Goal: Information Seeking & Learning: Learn about a topic

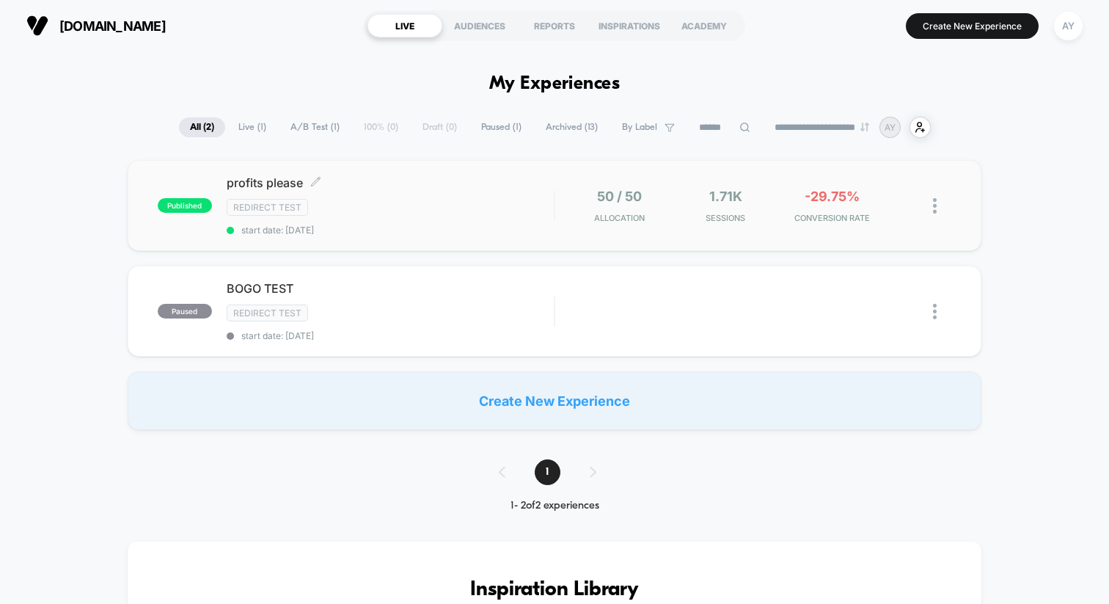
click at [468, 186] on span "profits please Click to edit experience details" at bounding box center [390, 182] width 327 height 15
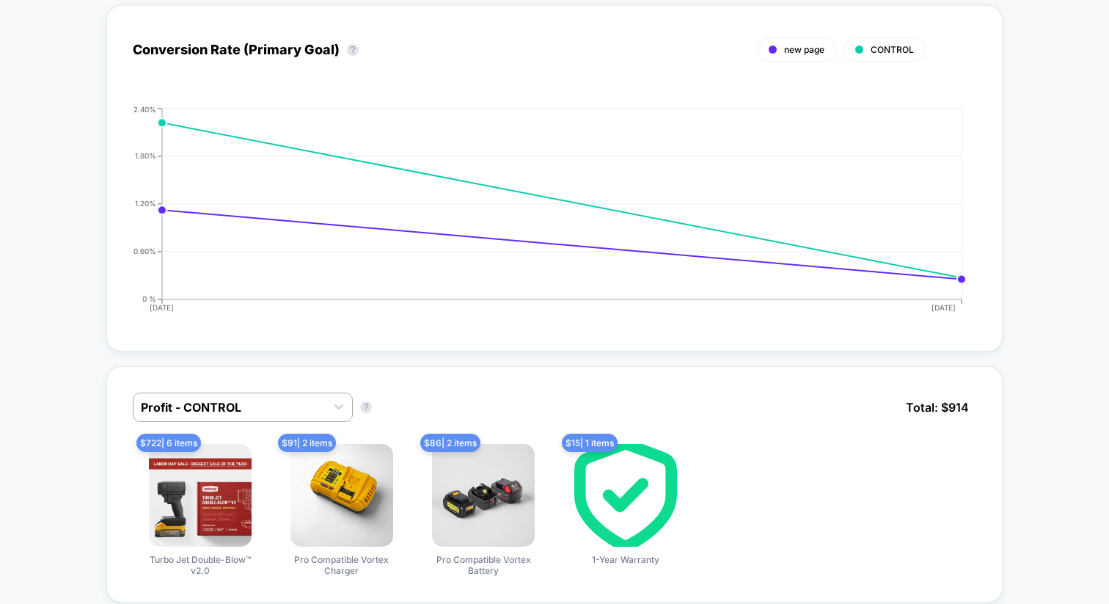
scroll to position [757, 0]
